Goal: Information Seeking & Learning: Learn about a topic

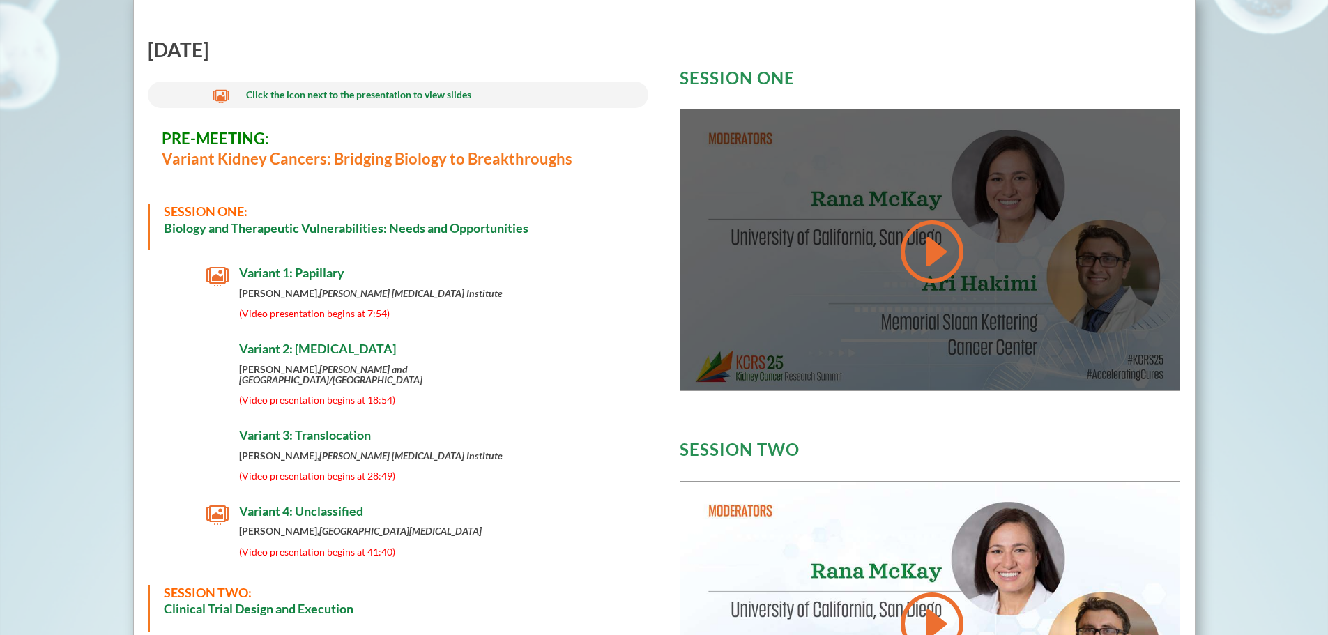
scroll to position [558, 0]
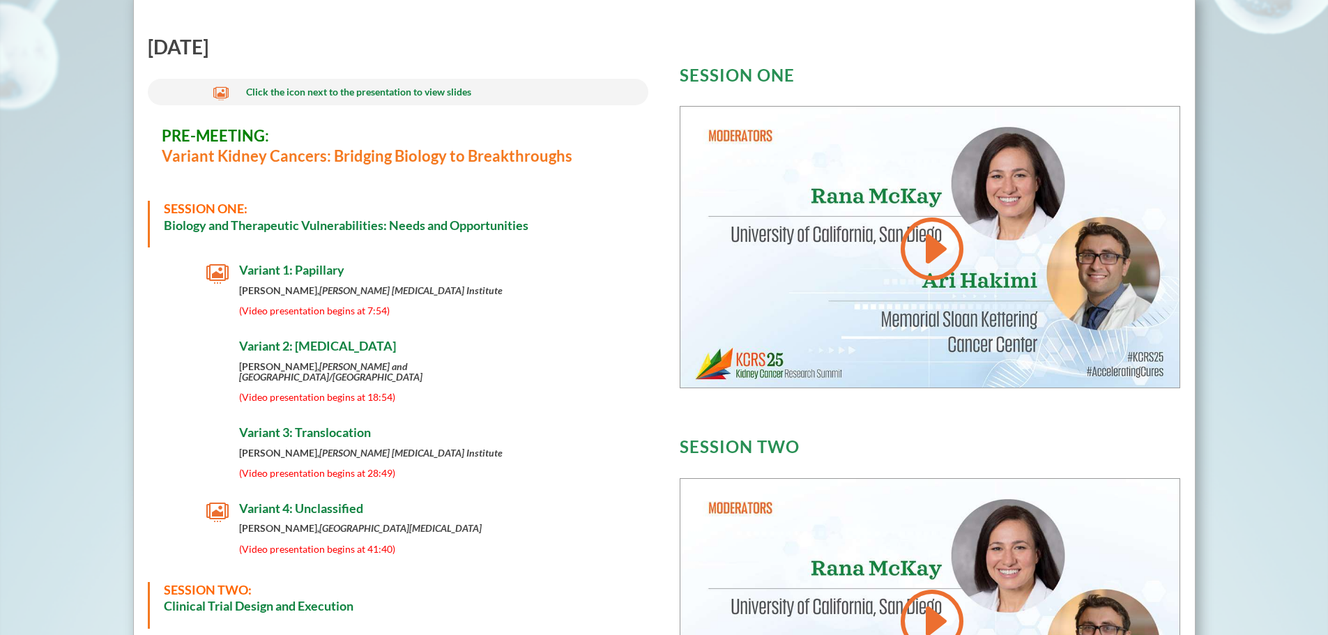
click at [315, 268] on span "Variant 1: Papillary" at bounding box center [291, 269] width 105 height 15
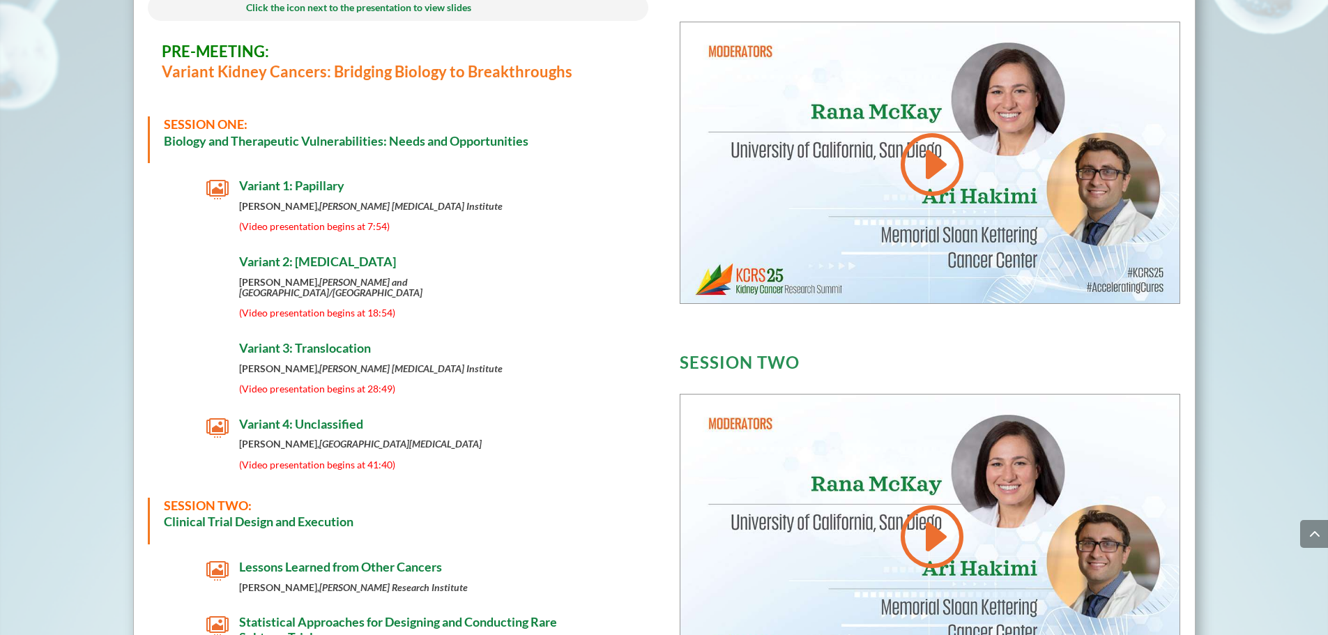
scroll to position [669, 0]
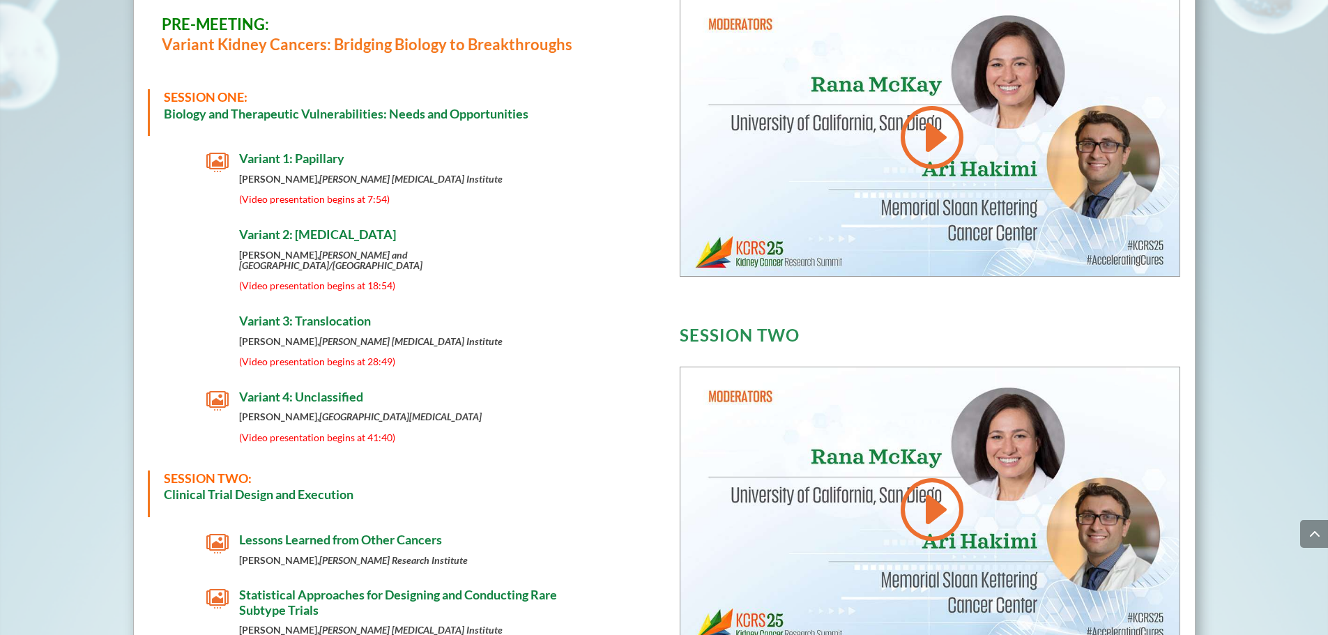
click at [291, 389] on span "Variant 4: Unclassified" at bounding box center [301, 396] width 124 height 15
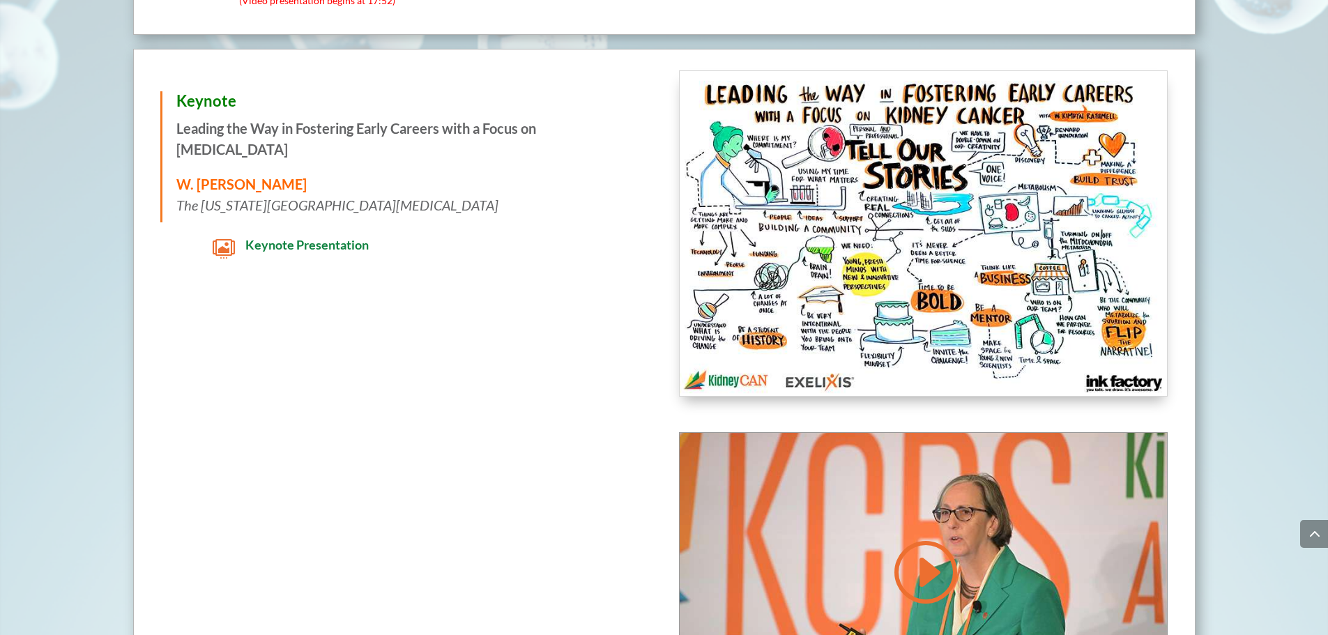
scroll to position [1563, 0]
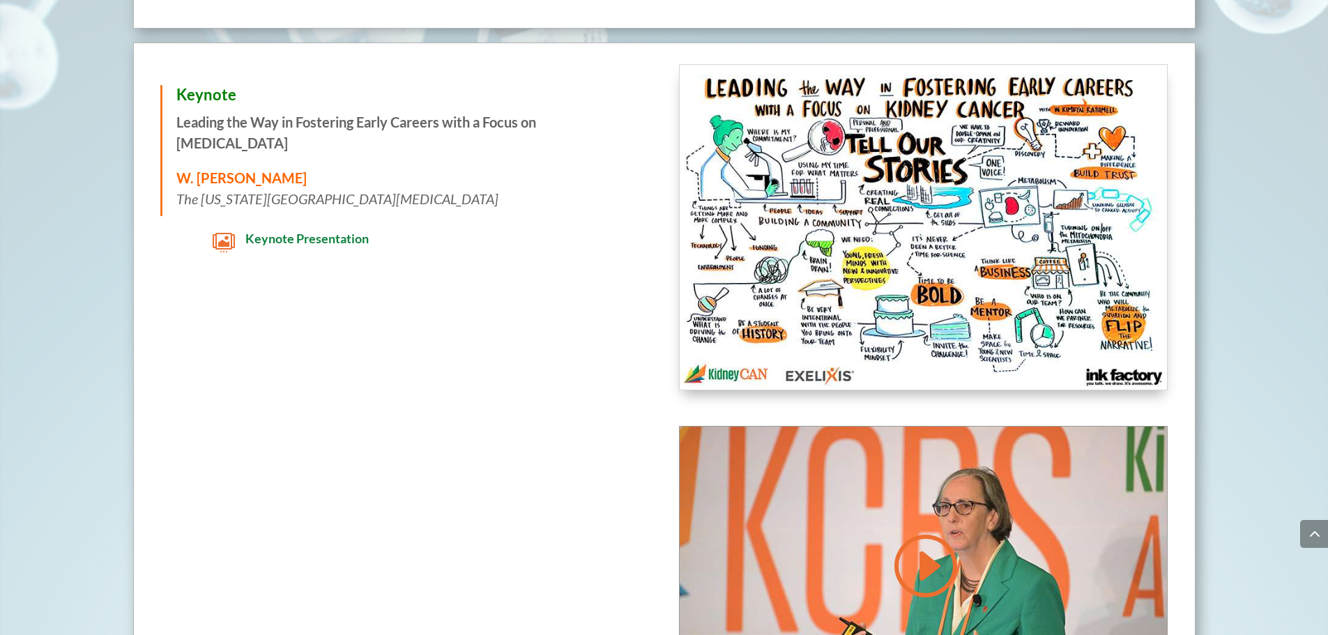
click at [1031, 255] on img at bounding box center [923, 227] width 487 height 325
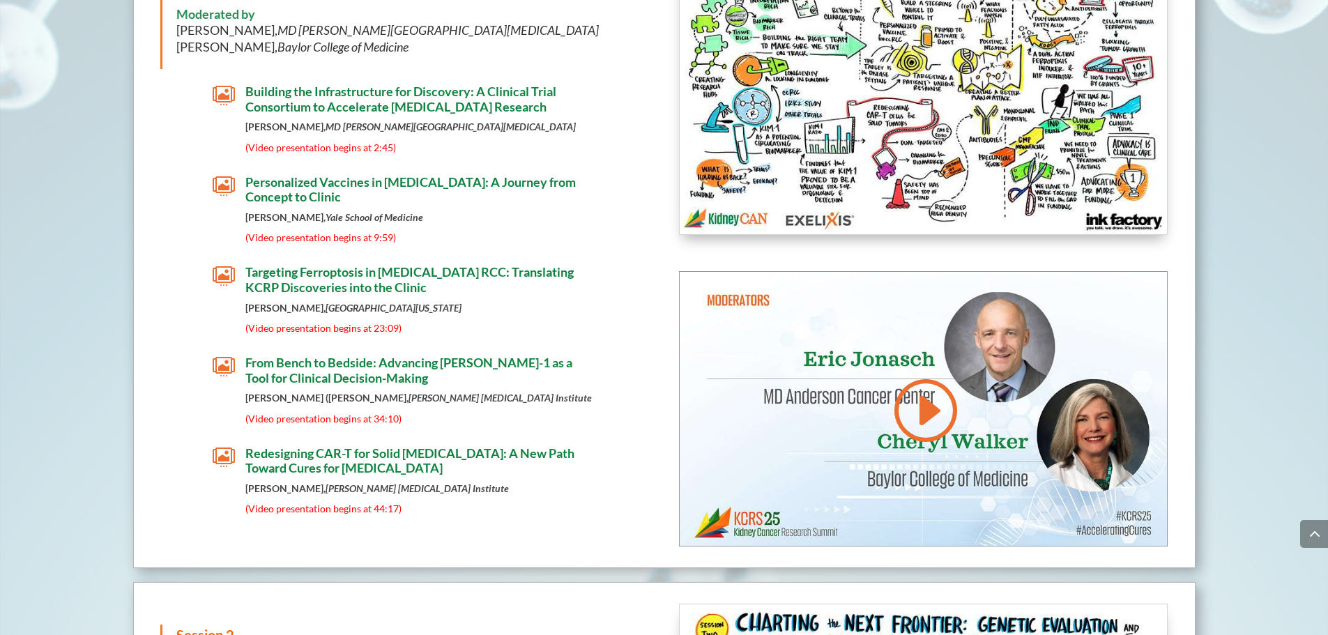
scroll to position [2417, 0]
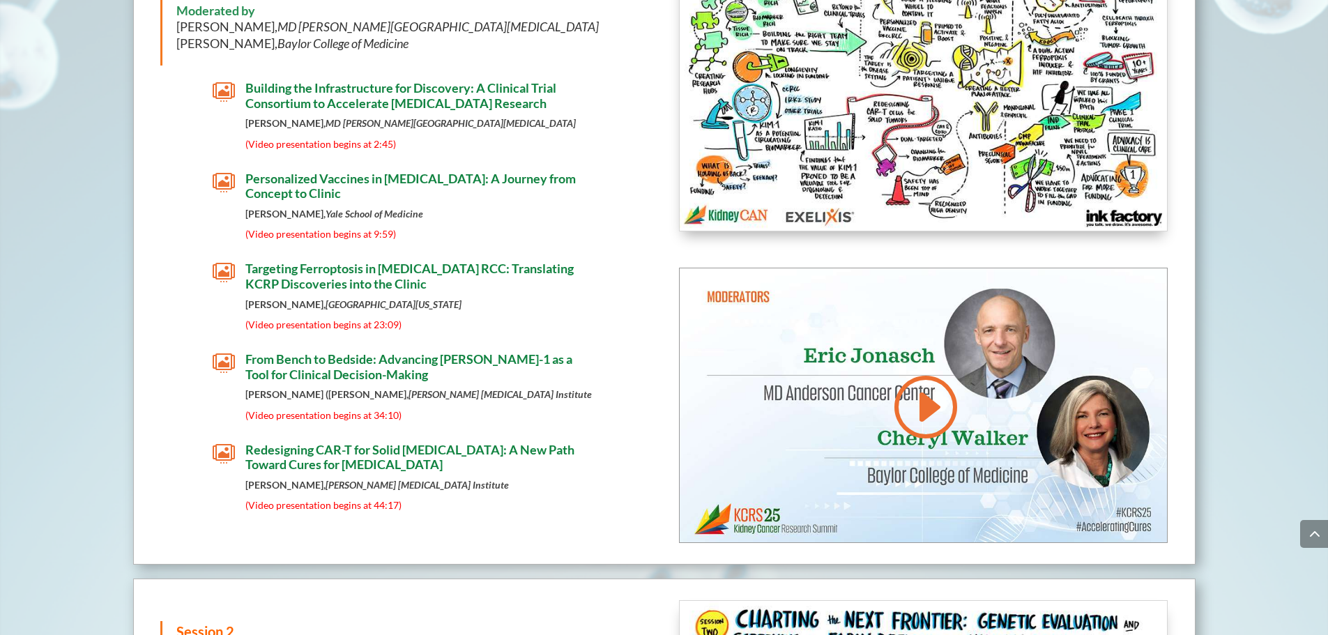
click at [481, 261] on span "Targeting Ferroptosis in [MEDICAL_DATA] RCC: Translating KCRP Discoveries into …" at bounding box center [409, 276] width 328 height 31
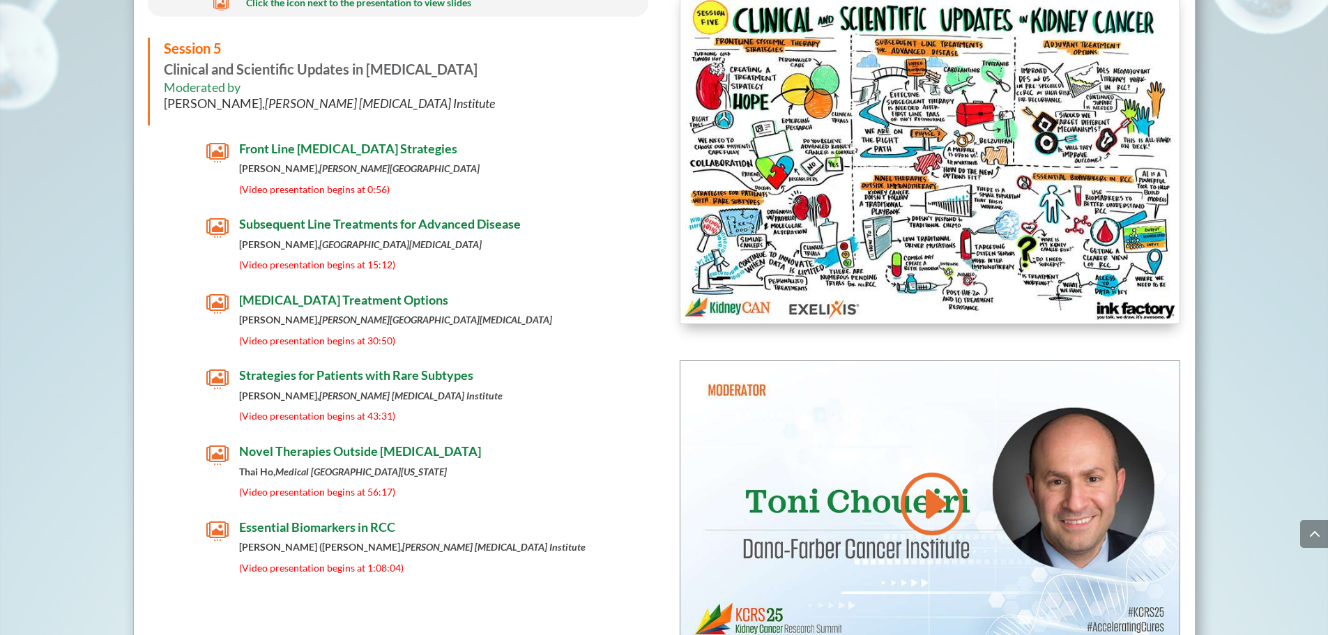
scroll to position [5987, 0]
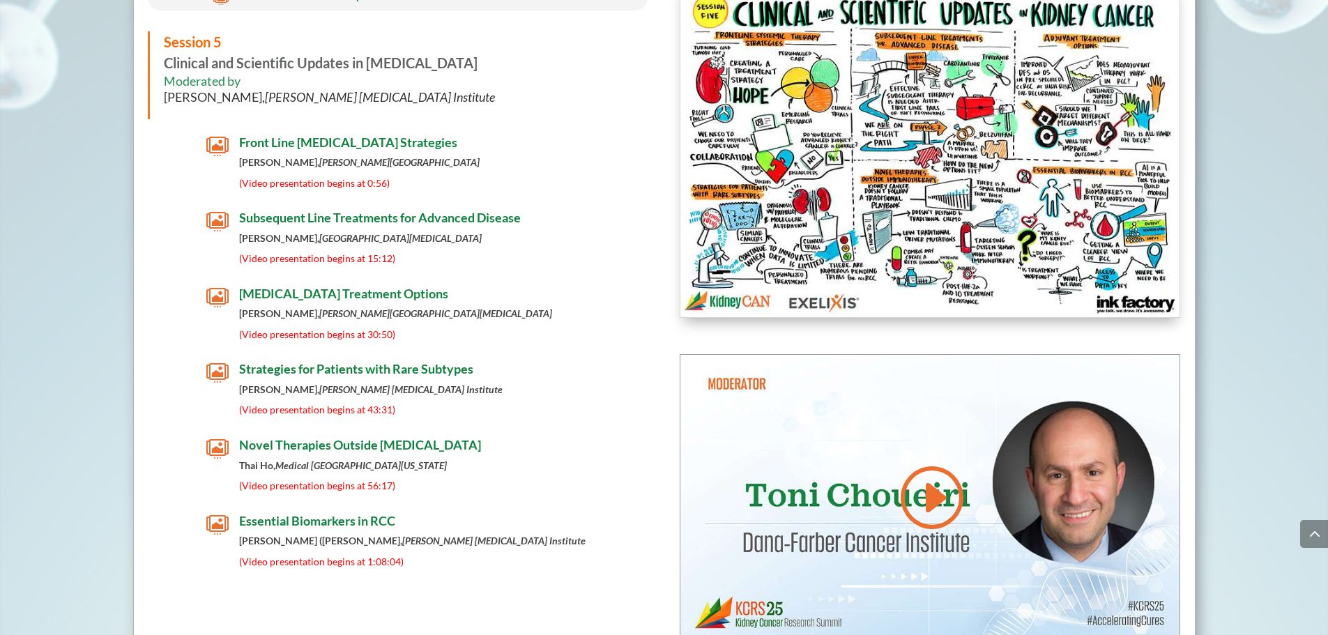
click at [322, 529] on span "Essential Biomarkers in RCC" at bounding box center [317, 520] width 156 height 15
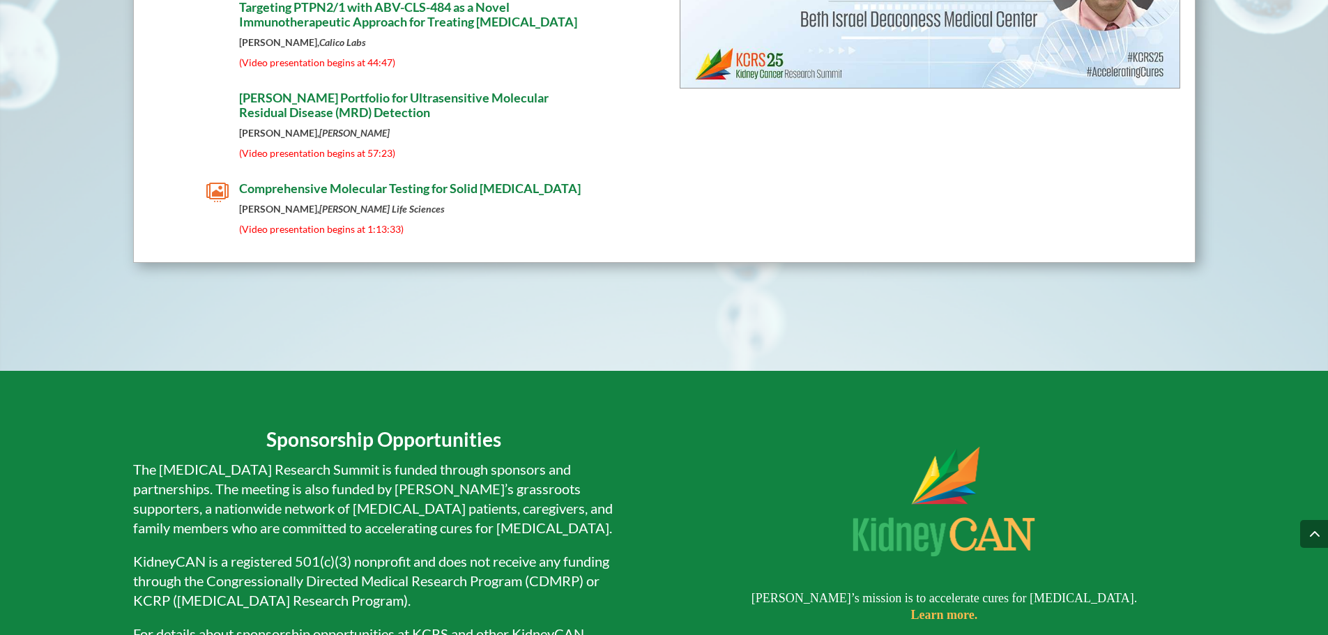
scroll to position [8777, 0]
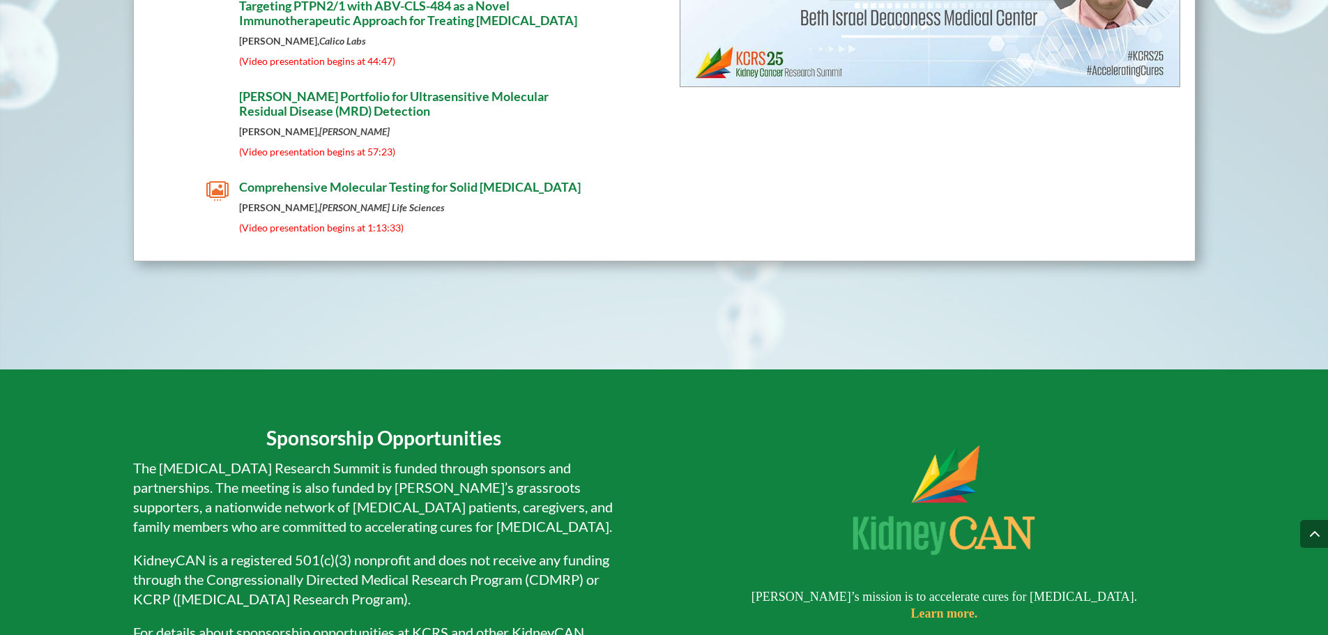
click at [487, 195] on span "Comprehensive Molecular Testing for Solid [MEDICAL_DATA]" at bounding box center [410, 186] width 342 height 15
